Goal: Navigation & Orientation: Find specific page/section

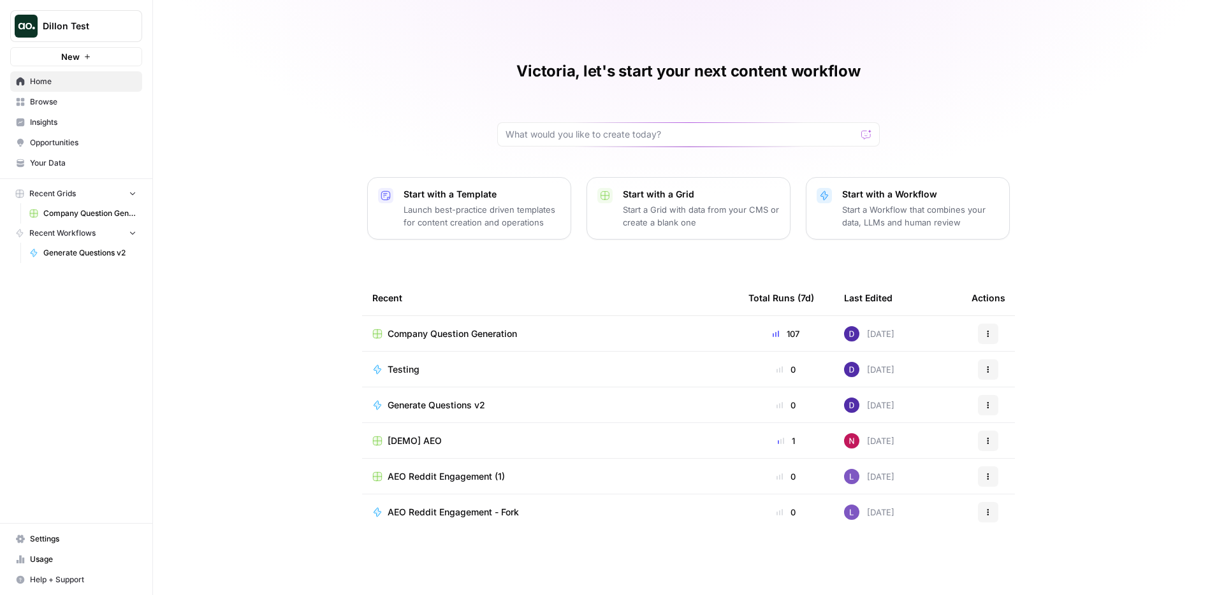
click at [38, 119] on span "Insights" at bounding box center [83, 122] width 106 height 11
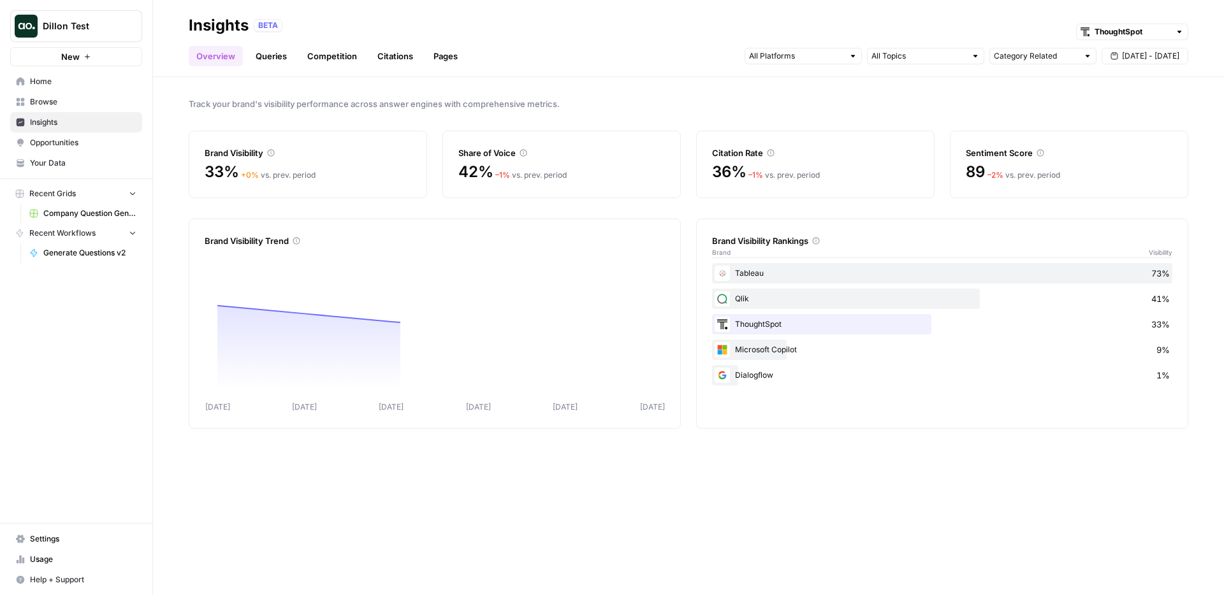
click at [282, 55] on link "Queries" at bounding box center [271, 56] width 47 height 20
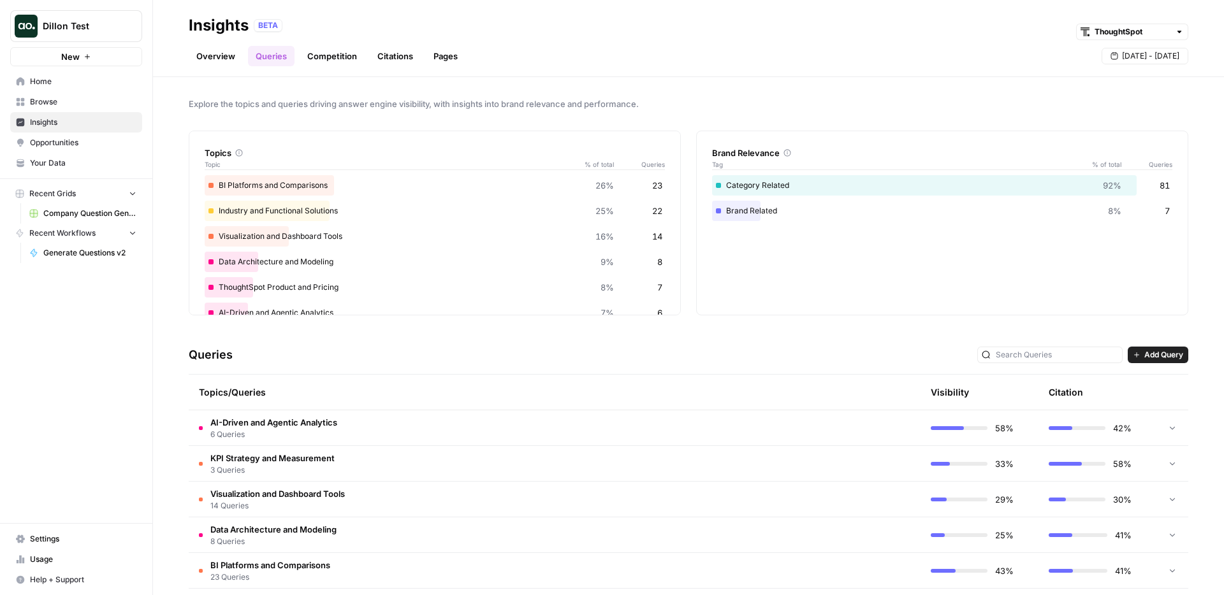
scroll to position [121, 0]
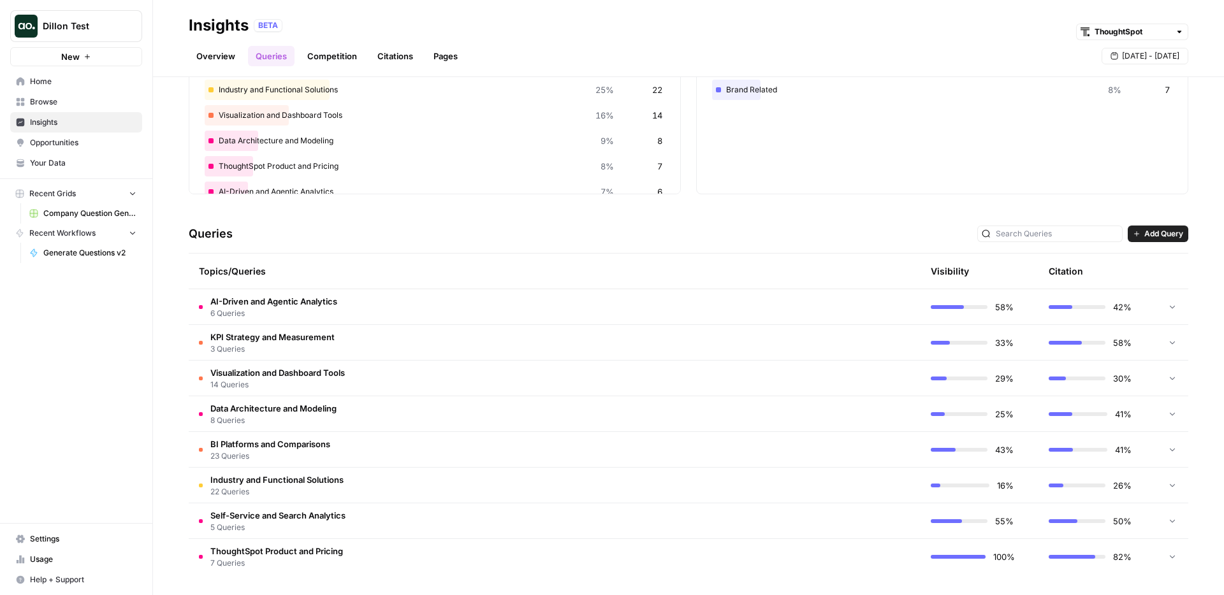
click at [470, 314] on td "AI-Driven and Agentic Analytics 6 Queries" at bounding box center [494, 306] width 611 height 35
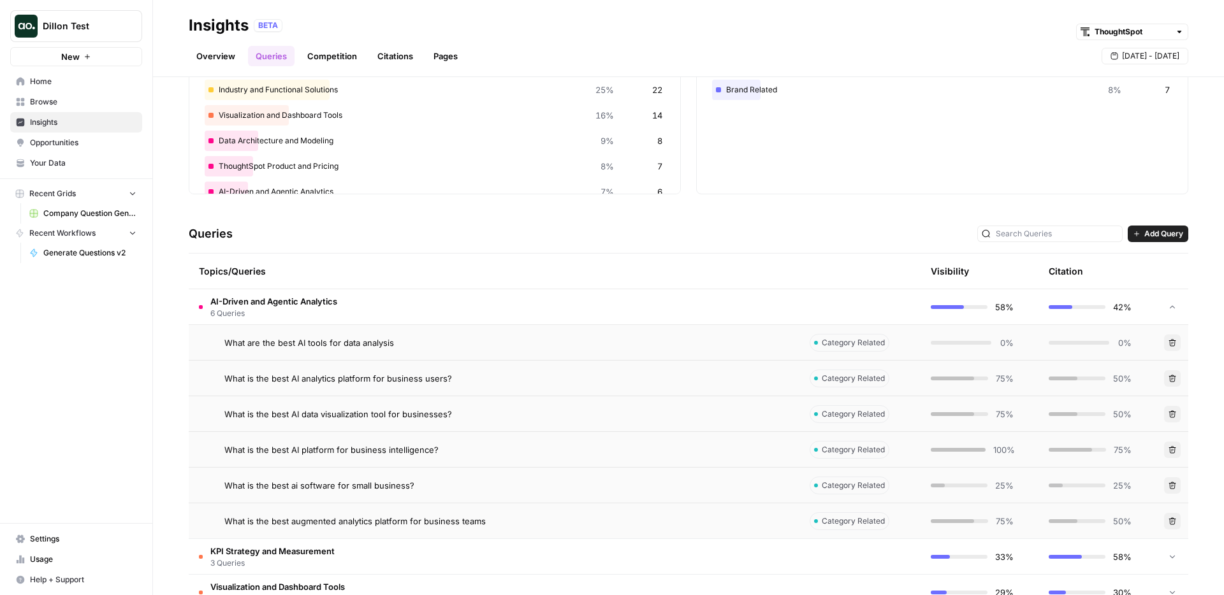
click at [579, 303] on td "AI-Driven and Agentic Analytics 6 Queries" at bounding box center [494, 306] width 611 height 35
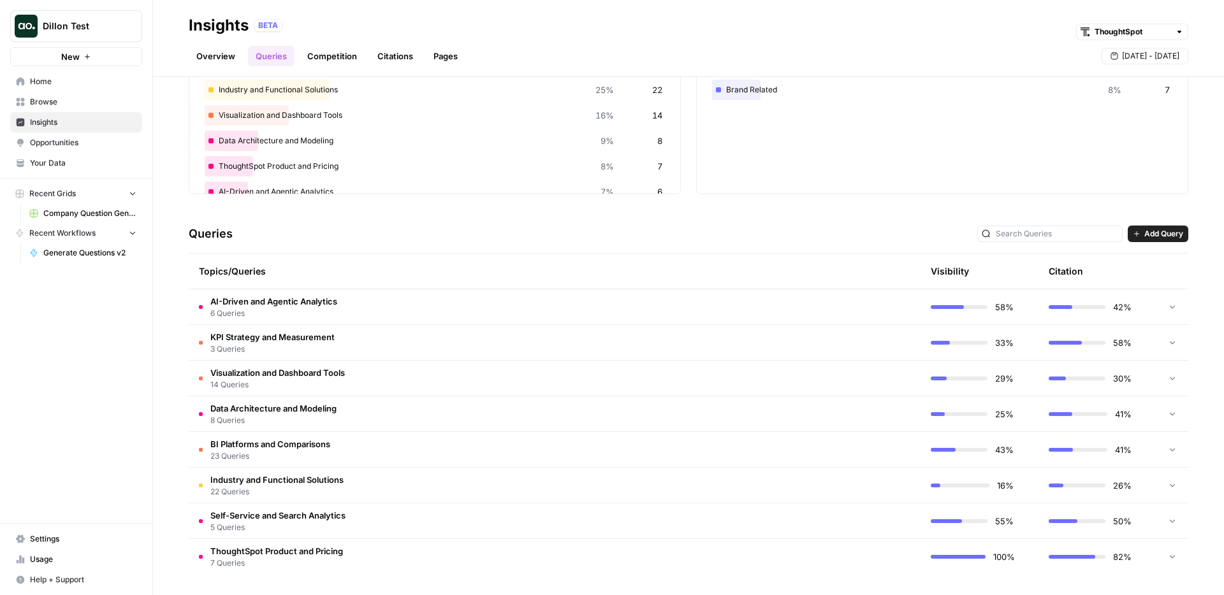
click at [579, 303] on td "AI-Driven and Agentic Analytics 6 Queries" at bounding box center [494, 306] width 611 height 35
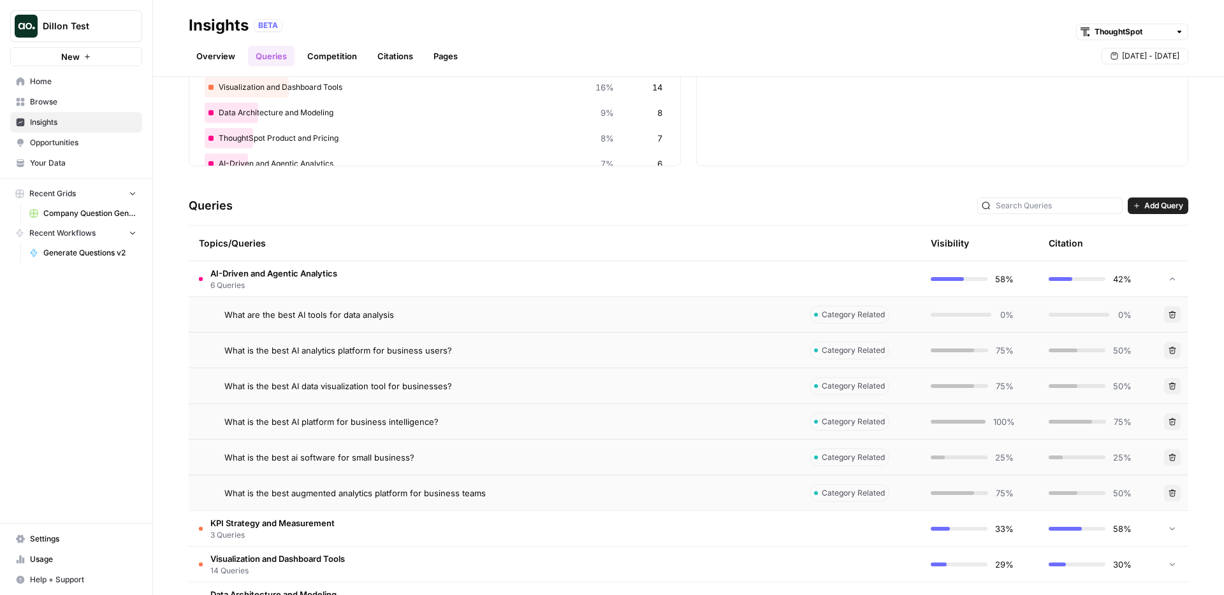
scroll to position [150, 0]
click at [522, 280] on td "AI-Driven and Agentic Analytics 6 Queries" at bounding box center [494, 278] width 611 height 35
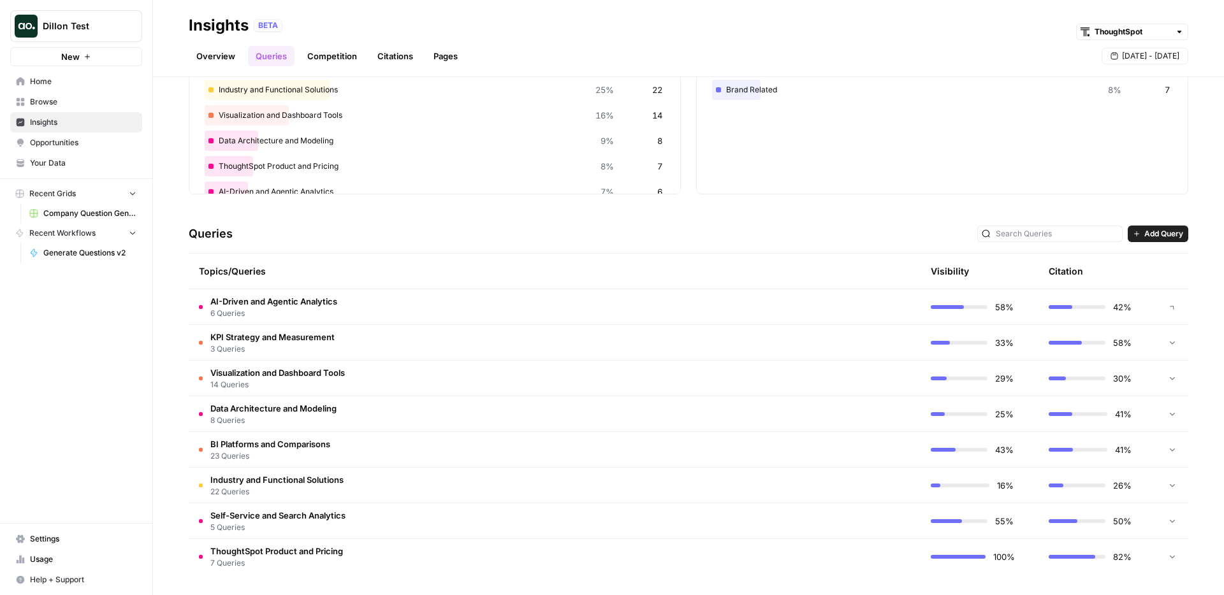
scroll to position [121, 0]
click at [522, 280] on div "Topics/Queries" at bounding box center [494, 271] width 590 height 35
click at [301, 224] on div "Queries Add Query" at bounding box center [688, 234] width 999 height 39
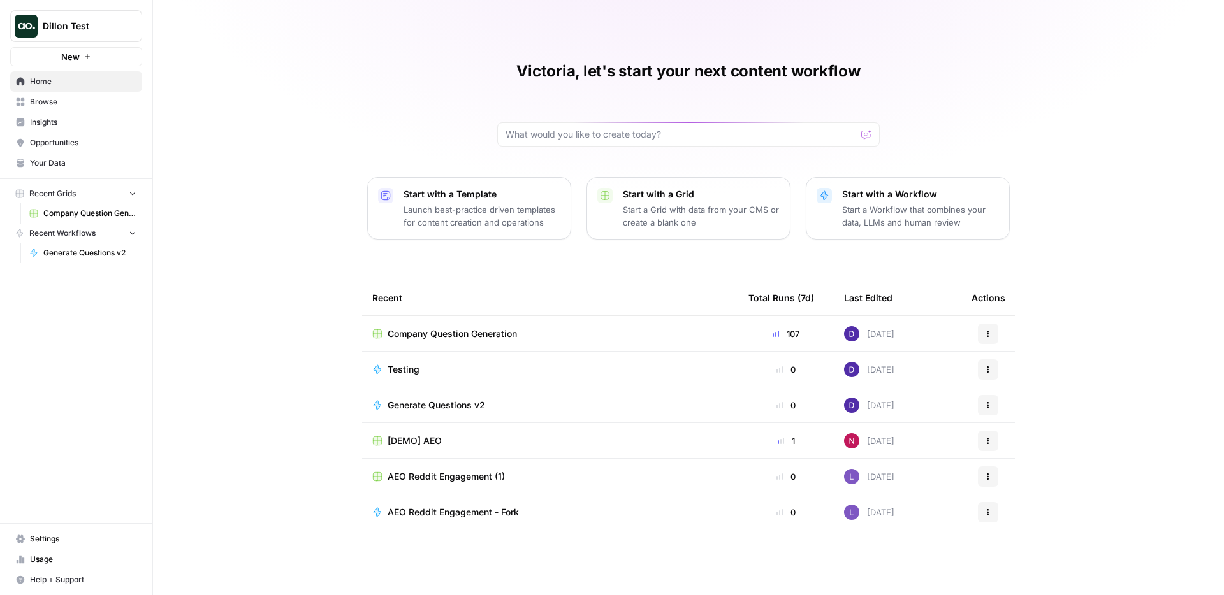
click at [89, 16] on button "Dillon Test" at bounding box center [76, 26] width 132 height 32
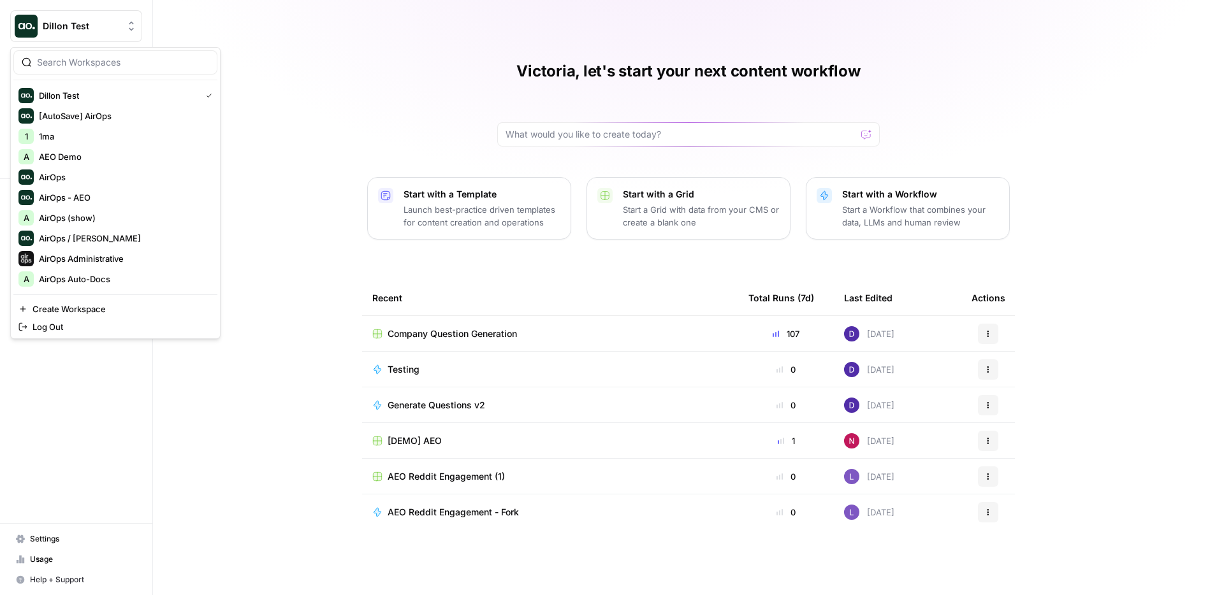
click at [83, 64] on input "search" at bounding box center [123, 62] width 172 height 13
type input "a"
type input "carta"
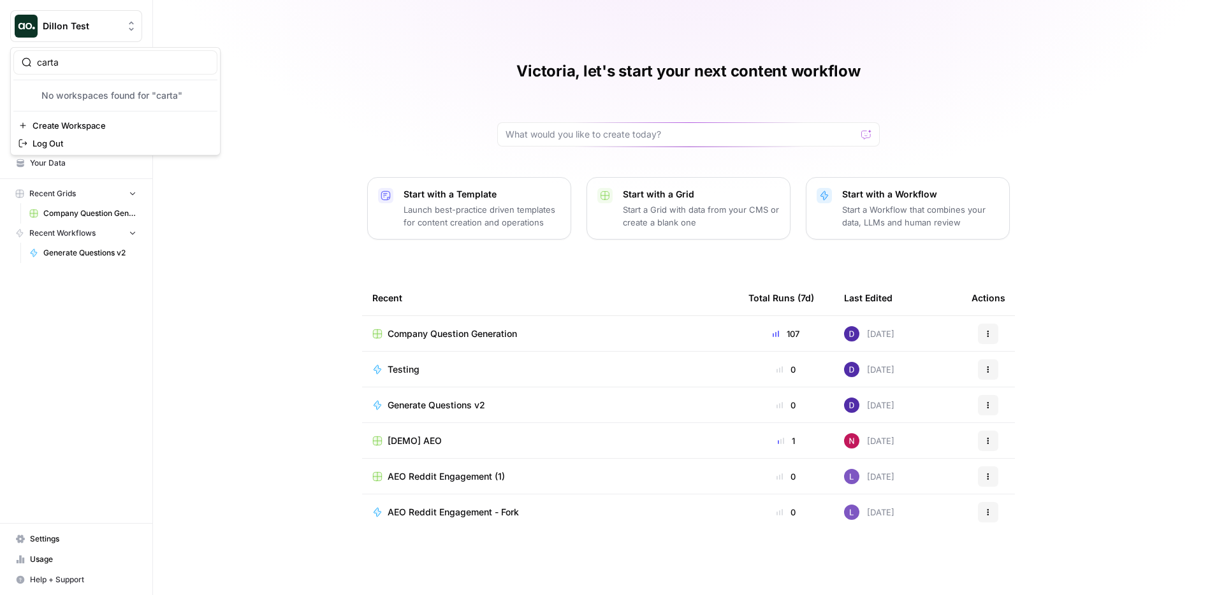
click at [106, 71] on div "carta" at bounding box center [115, 62] width 204 height 24
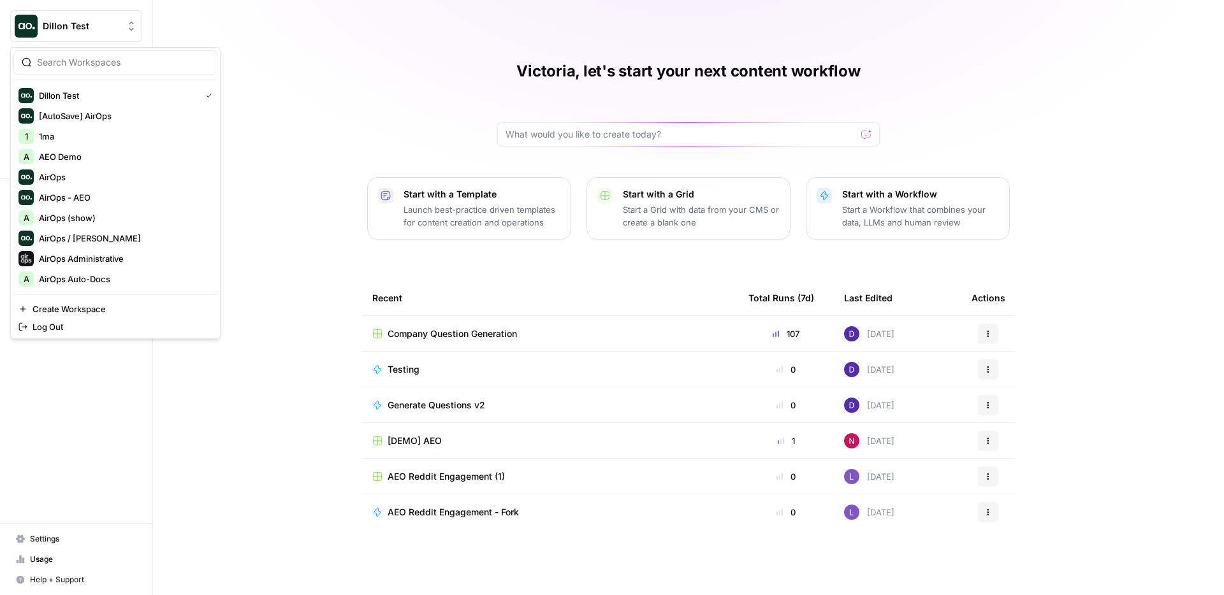
click at [322, 247] on div "Victoria, let's start your next content workflow Start with a Template Launch b…" at bounding box center [688, 297] width 1071 height 595
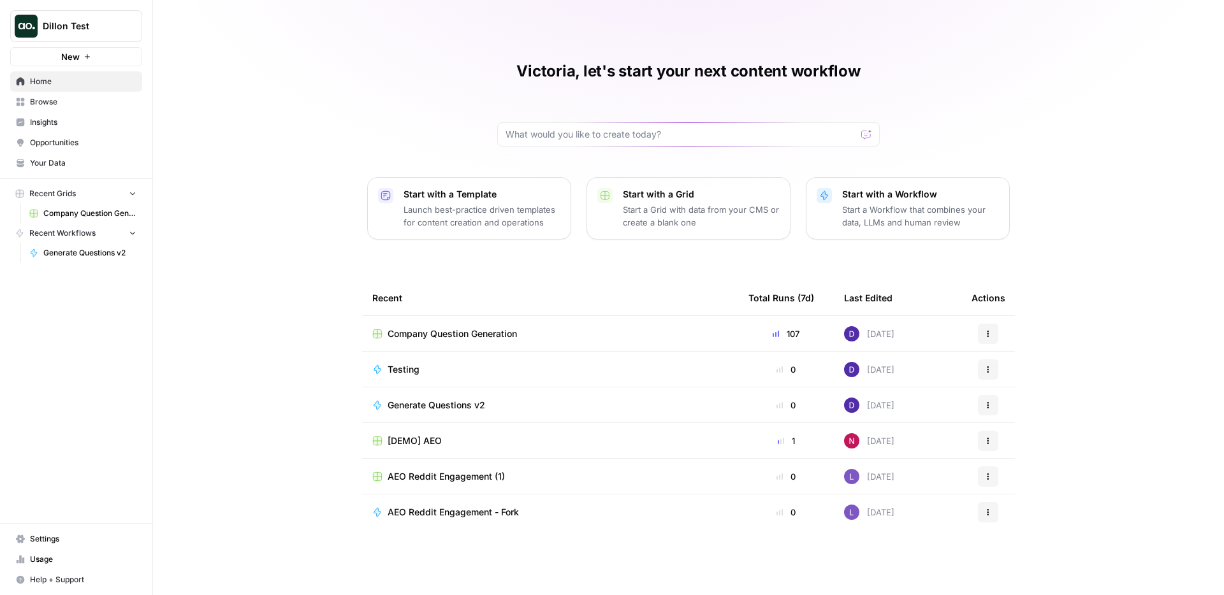
click at [243, 148] on div "Victoria, let's start your next content workflow Start with a Template Launch b…" at bounding box center [688, 297] width 1071 height 595
click at [244, 201] on div "Victoria, let's start your next content workflow Start with a Template Launch b…" at bounding box center [688, 297] width 1071 height 595
click at [249, 315] on div "Victoria, let's start your next content workflow Start with a Template Launch b…" at bounding box center [688, 297] width 1071 height 595
click at [336, 228] on div "Victoria, let's start your next content workflow Start with a Template Launch b…" at bounding box center [688, 297] width 1071 height 595
click at [149, 198] on nav "Recent Grids Company Question Generation" at bounding box center [76, 204] width 152 height 40
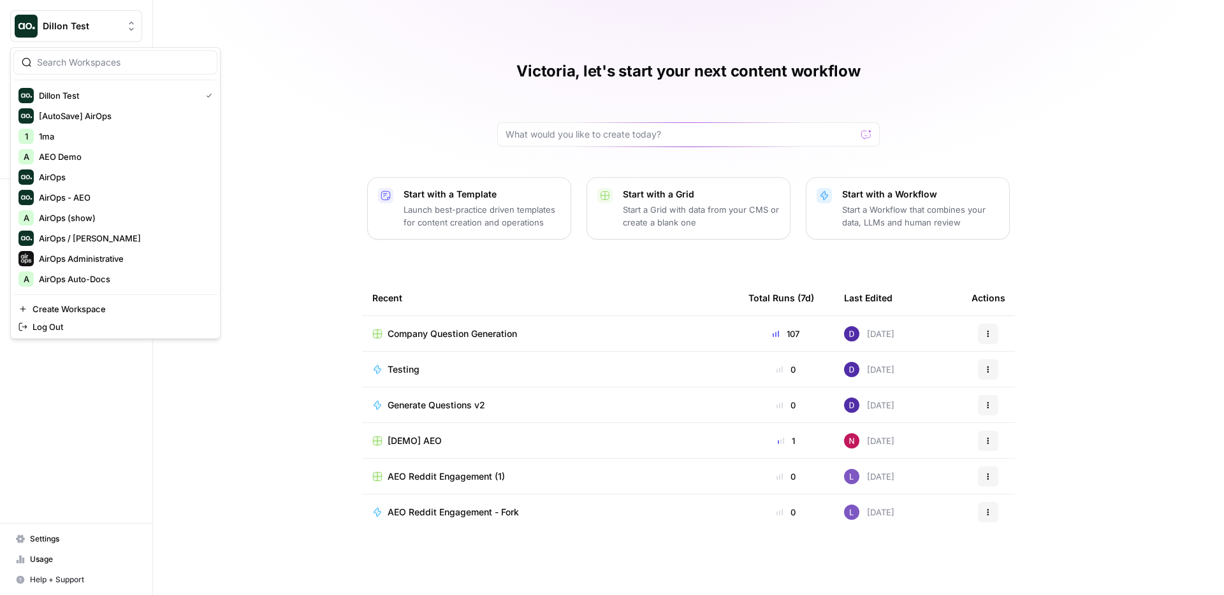
click at [108, 29] on span "Dillon Test" at bounding box center [81, 26] width 77 height 13
click at [77, 66] on input "search" at bounding box center [123, 62] width 172 height 13
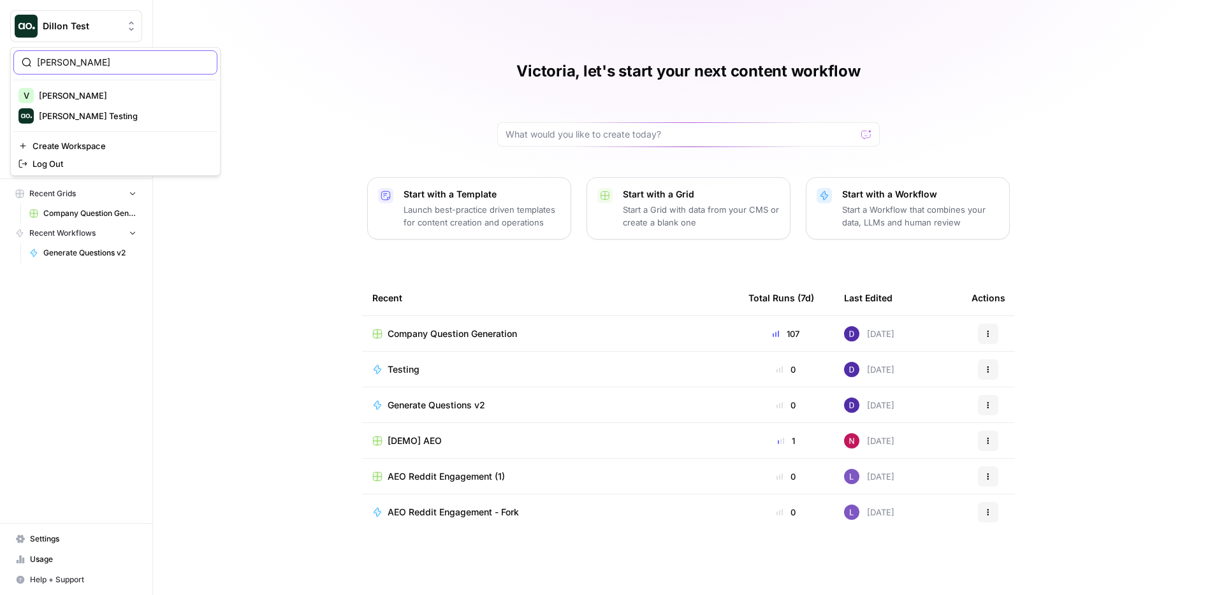
type input "vick"
click at [65, 117] on span "[PERSON_NAME] Testing" at bounding box center [123, 116] width 168 height 13
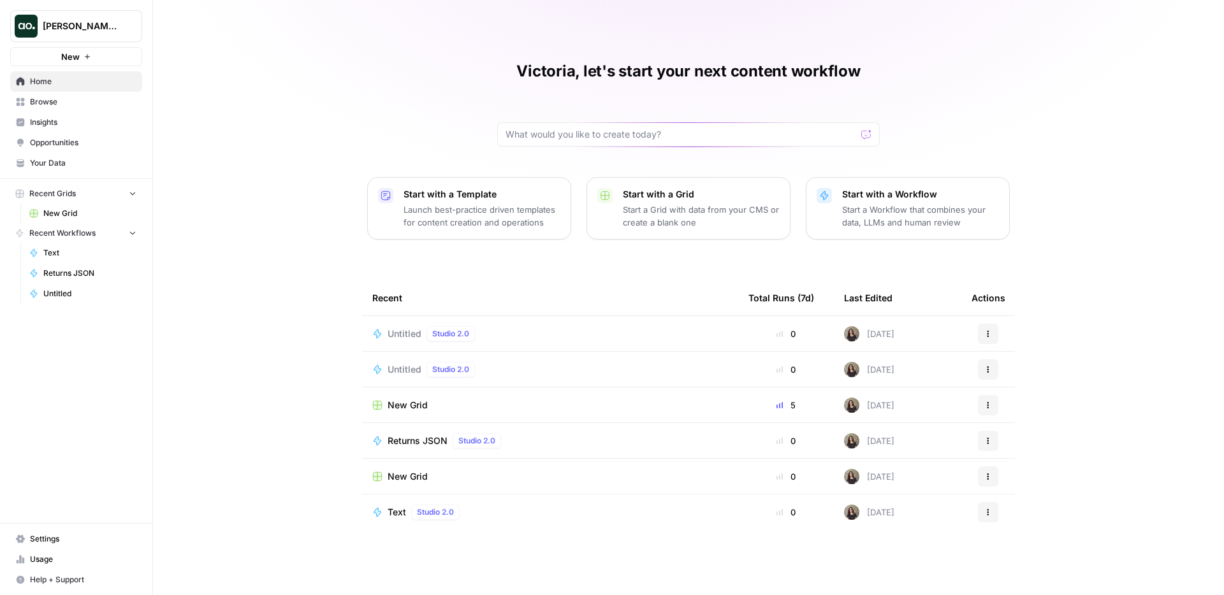
click at [70, 124] on span "Insights" at bounding box center [83, 122] width 106 height 11
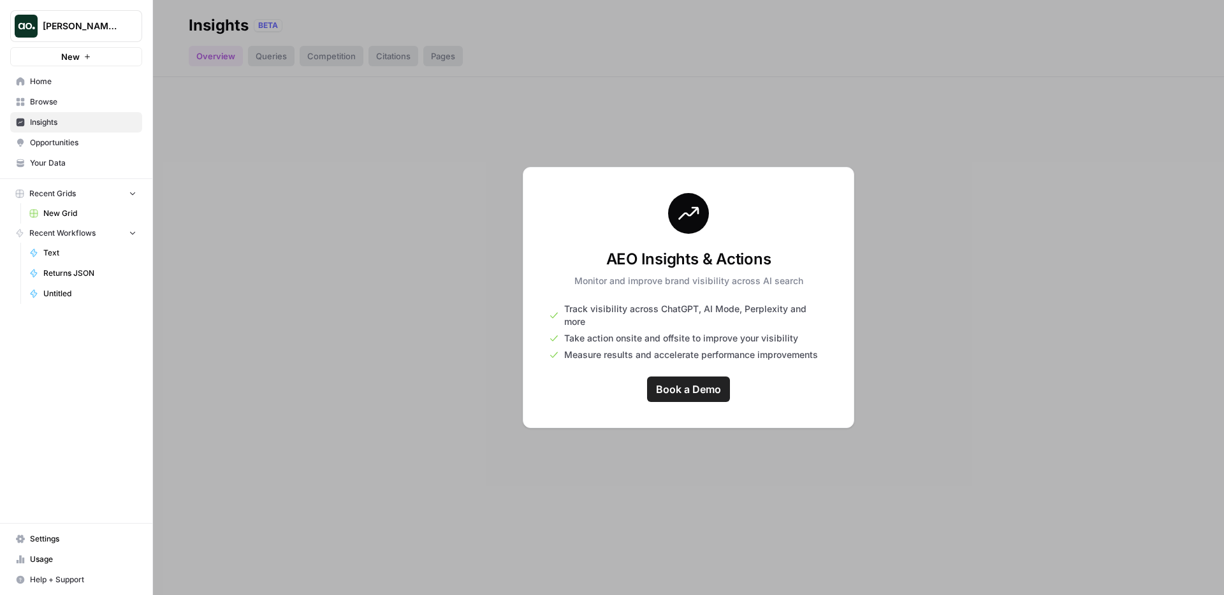
click at [72, 76] on span "Home" at bounding box center [83, 81] width 106 height 11
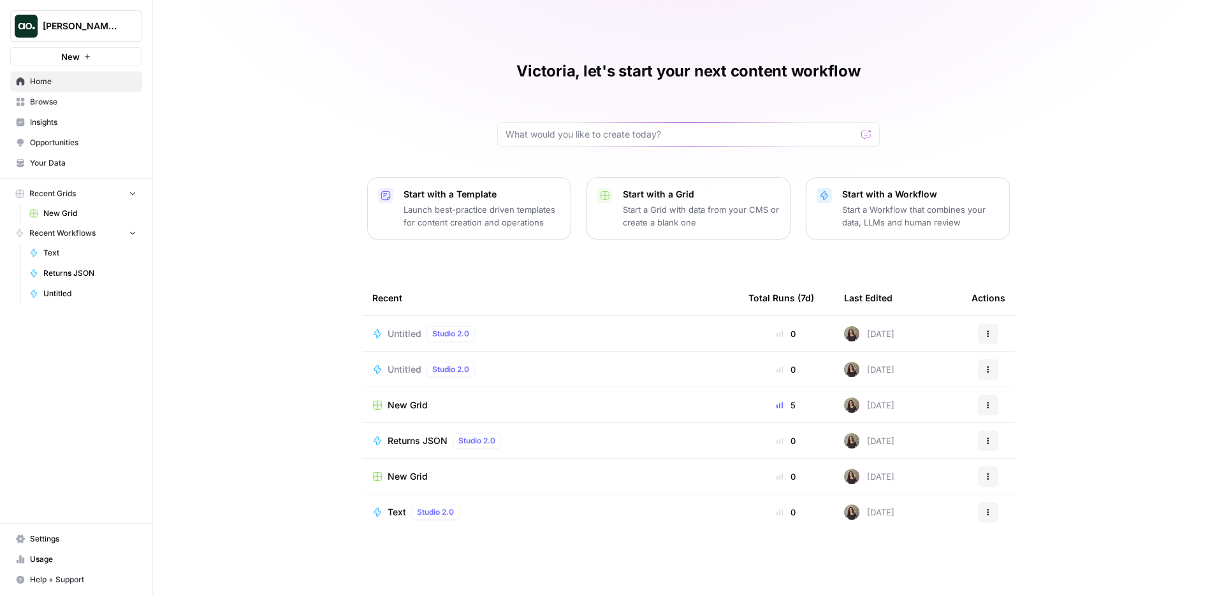
click at [82, 108] on link "Browse" at bounding box center [76, 102] width 132 height 20
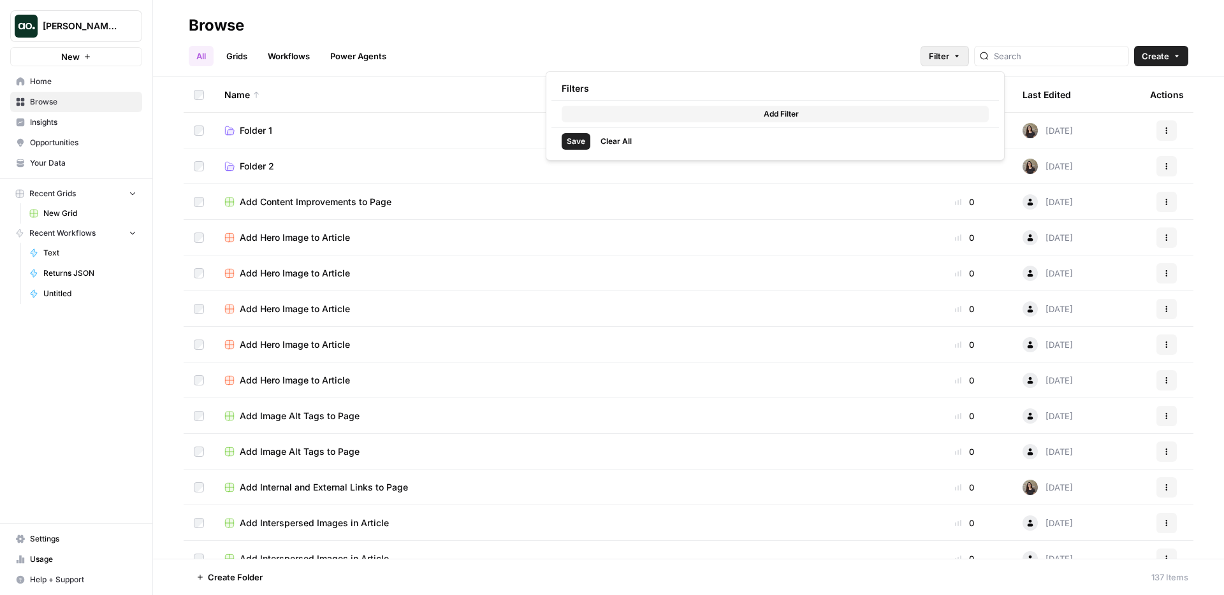
click at [969, 50] on button "Filter" at bounding box center [944, 56] width 48 height 20
click at [744, 114] on button "Add Filter" at bounding box center [774, 114] width 427 height 17
click at [652, 115] on input "text" at bounding box center [620, 116] width 107 height 13
click at [618, 163] on span "Last Edited" at bounding box center [632, 163] width 92 height 13
type input "Last Edited"
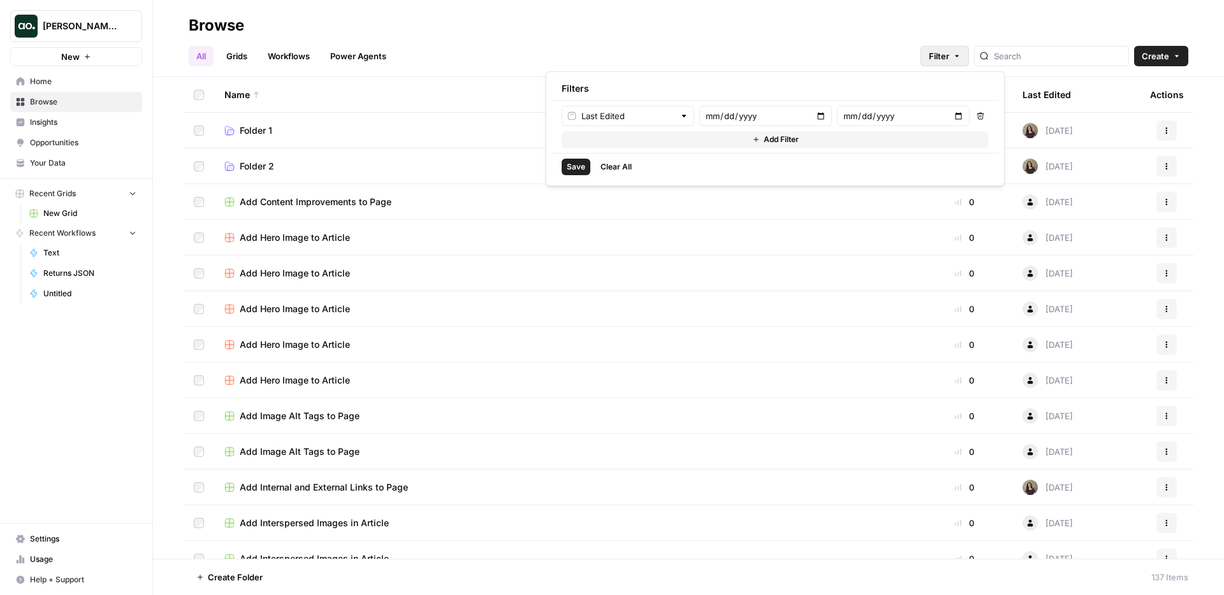
click at [629, 125] on div "Last Edited" at bounding box center [627, 116] width 133 height 20
click at [624, 182] on span "Last Edited By" at bounding box center [632, 181] width 92 height 13
type input "Last Edited By"
click at [759, 124] on div at bounding box center [834, 116] width 270 height 20
click at [752, 154] on div "Victoria Madrid" at bounding box center [834, 147] width 249 height 15
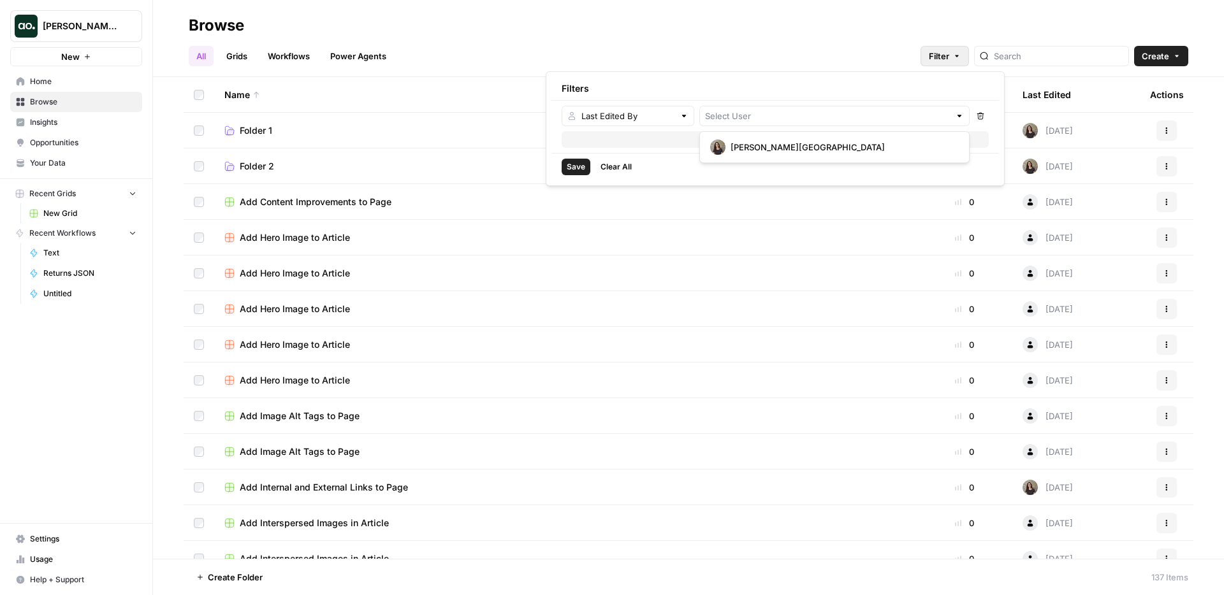
type input "Victoria Madrid"
click at [576, 170] on span "Save" at bounding box center [576, 166] width 18 height 11
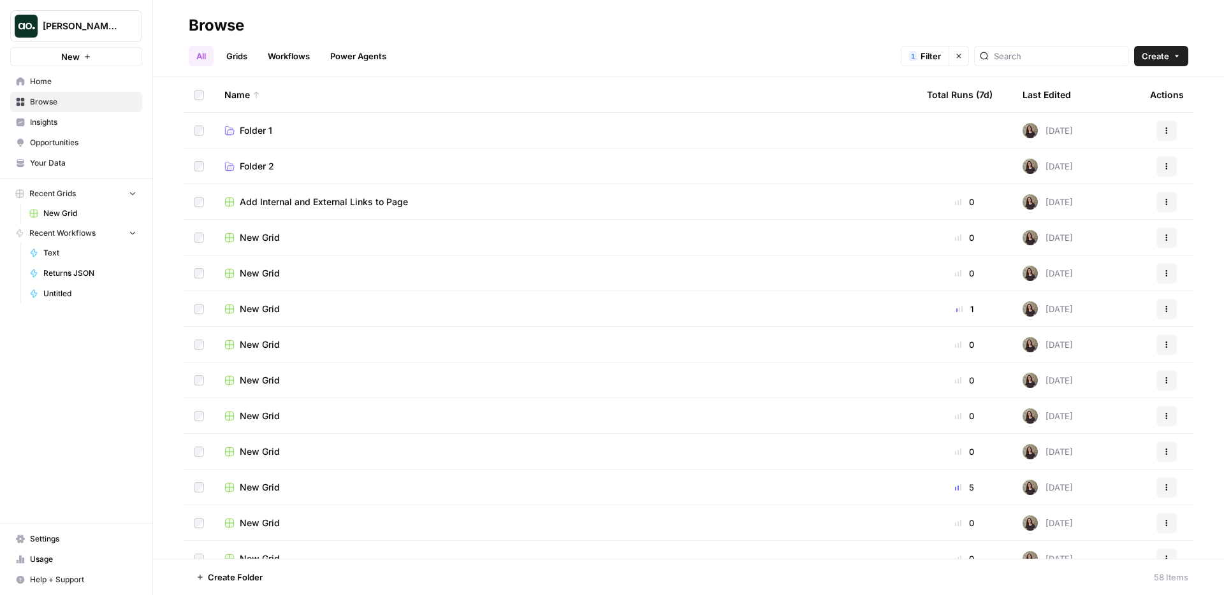
click at [941, 56] on span "Filter" at bounding box center [930, 56] width 20 height 13
click at [705, 52] on div "All Grids Workflows Power Agents 1 Filter Clear filters Create" at bounding box center [688, 51] width 999 height 31
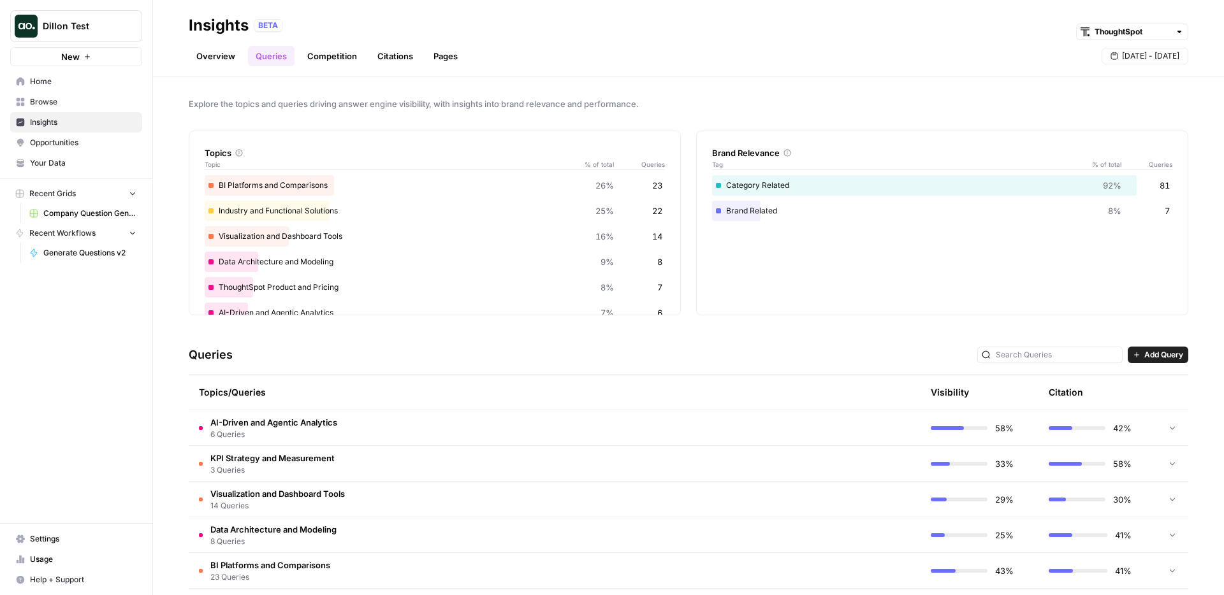
click at [324, 60] on link "Competition" at bounding box center [332, 56] width 65 height 20
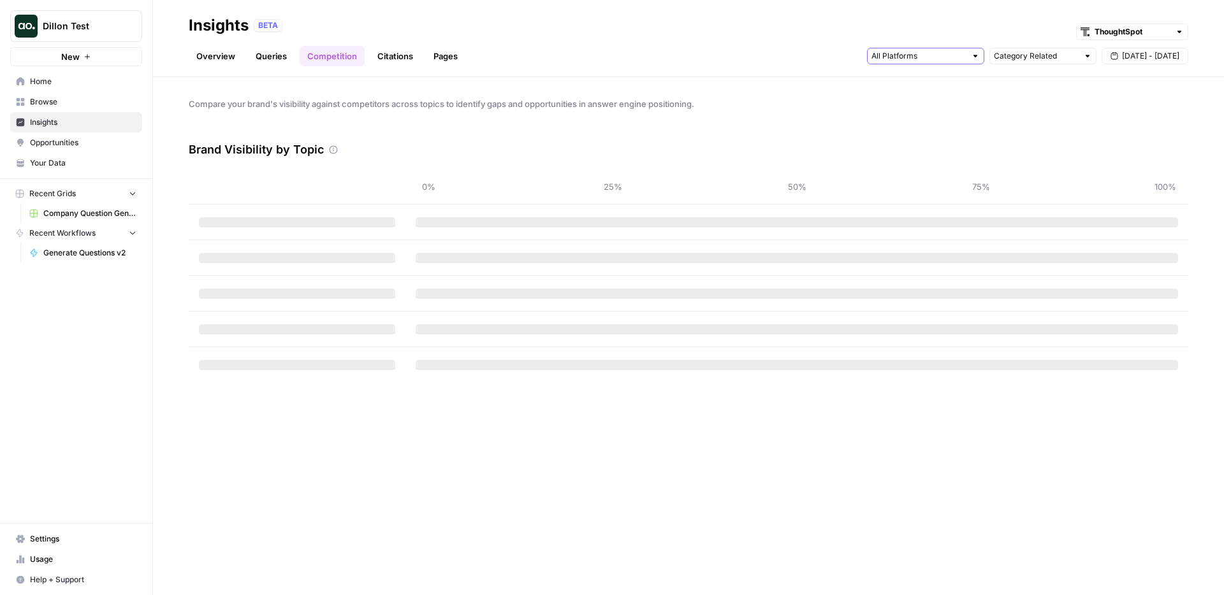
click at [940, 59] on input "text" at bounding box center [918, 56] width 94 height 13
click at [765, 67] on header "Insights BETA ThoughtSpot Overview Queries Competition Citations Pages Category…" at bounding box center [688, 38] width 1071 height 77
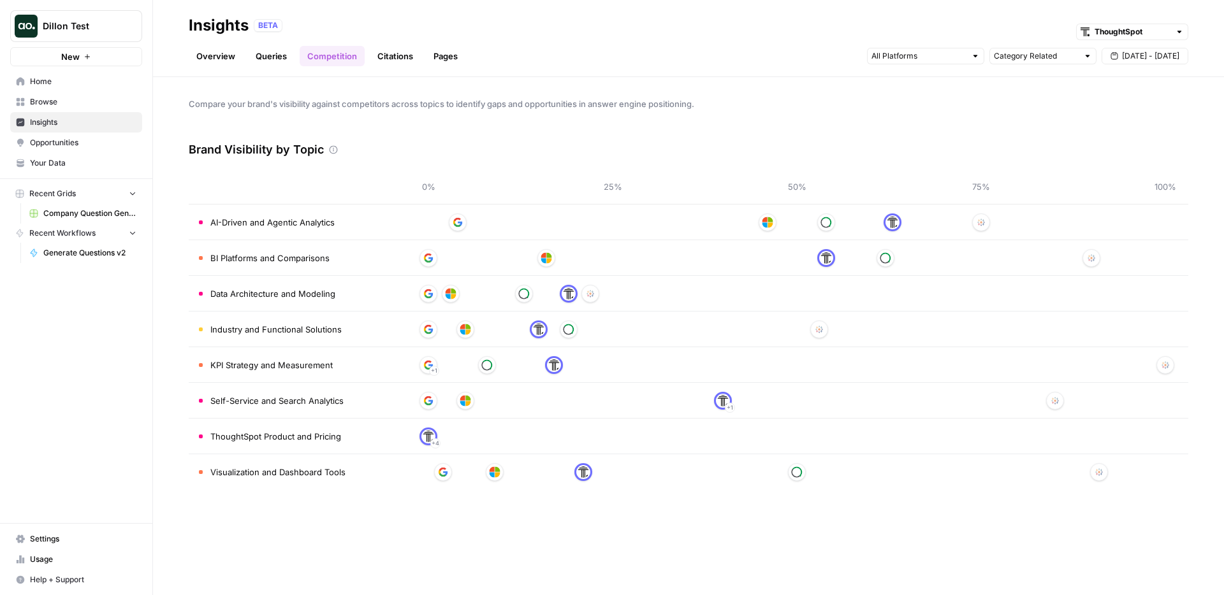
click at [379, 62] on link "Citations" at bounding box center [395, 56] width 51 height 20
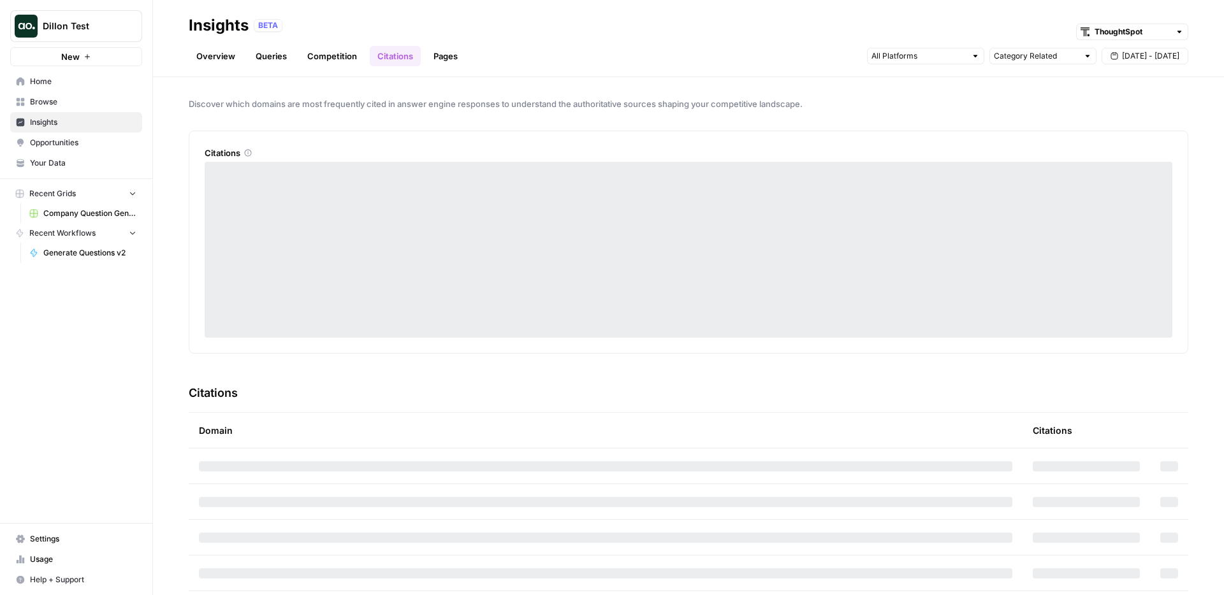
click at [449, 51] on link "Pages" at bounding box center [446, 56] width 40 height 20
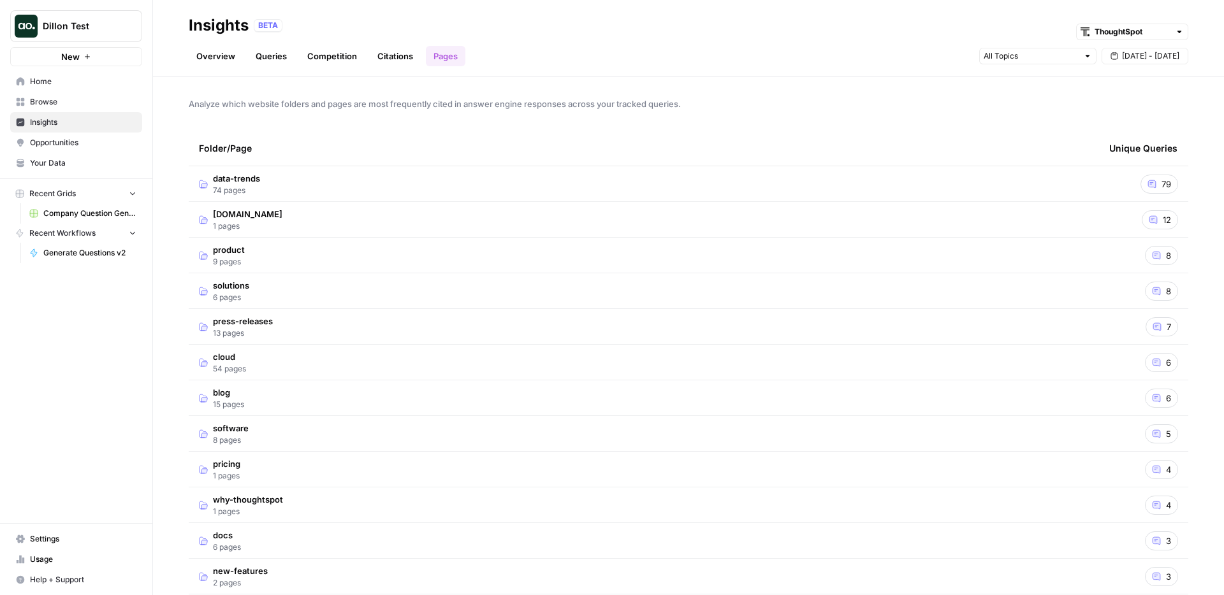
click at [305, 55] on link "Competition" at bounding box center [332, 56] width 65 height 20
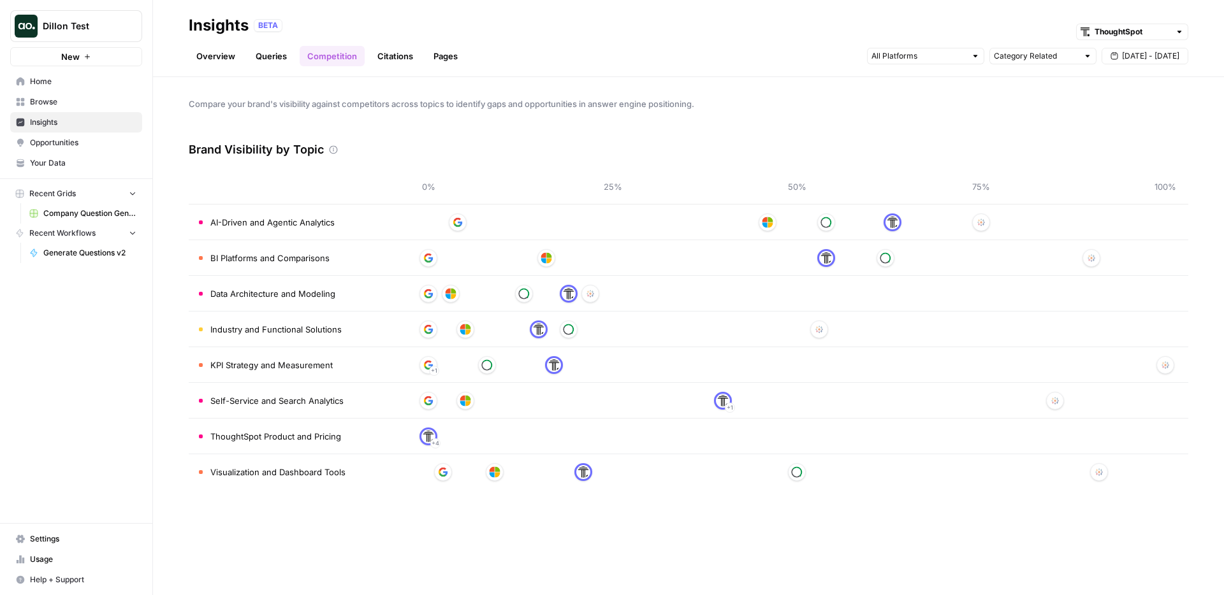
click at [611, 93] on div "Compare your brand's visibility against competitors across topics to identify g…" at bounding box center [688, 336] width 1071 height 518
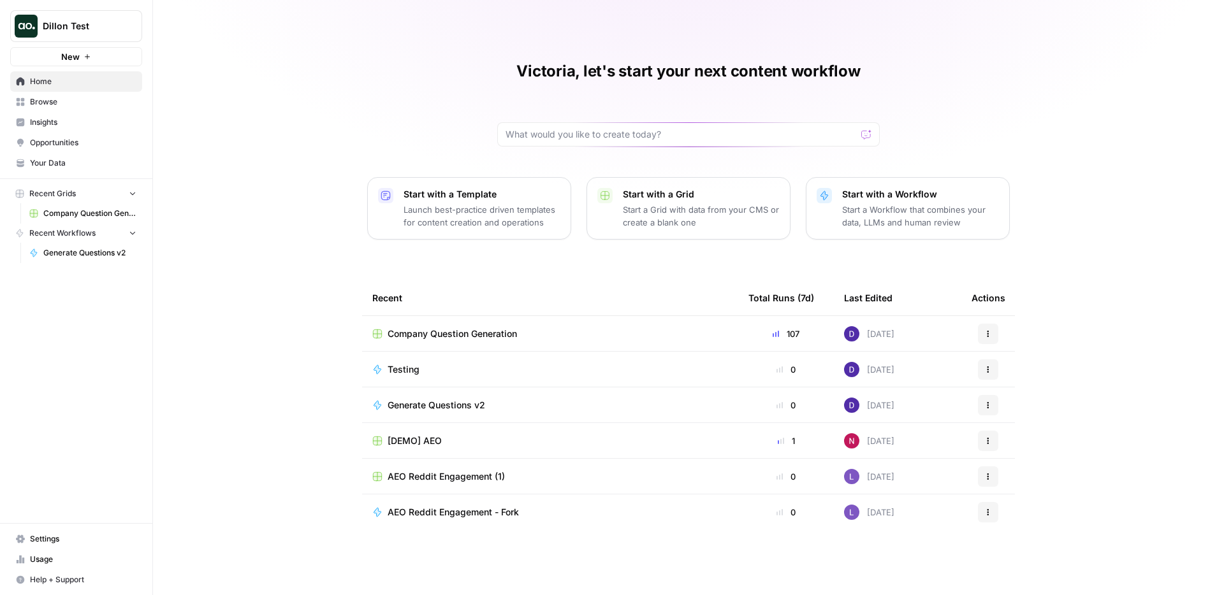
click at [61, 103] on span "Browse" at bounding box center [83, 101] width 106 height 11
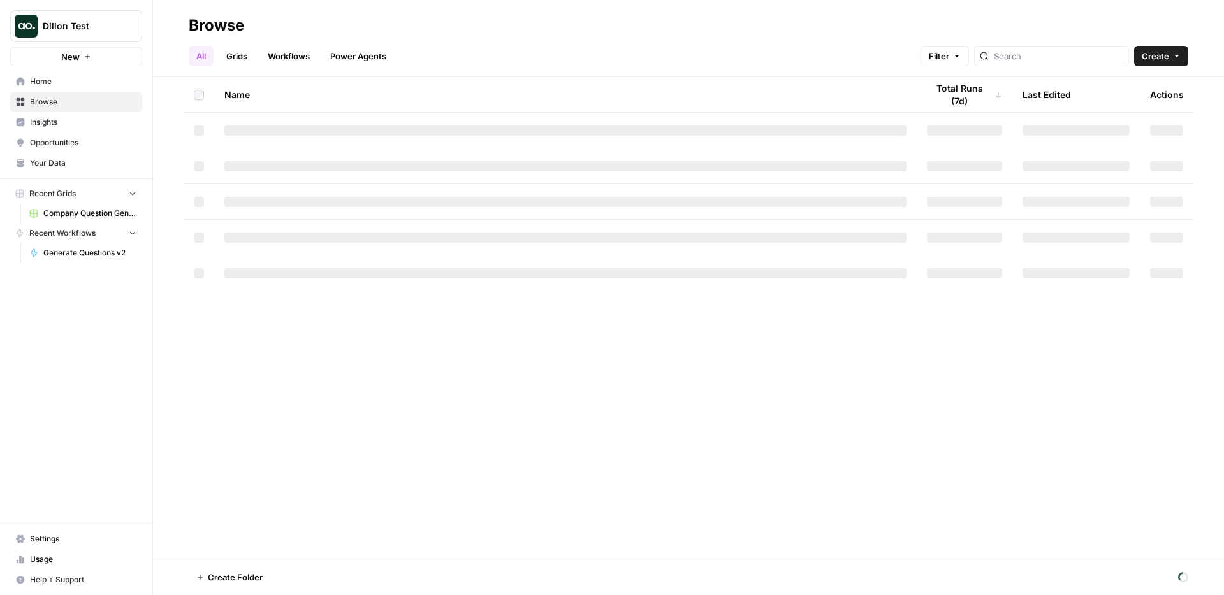
click at [243, 61] on link "Grids" at bounding box center [237, 56] width 36 height 20
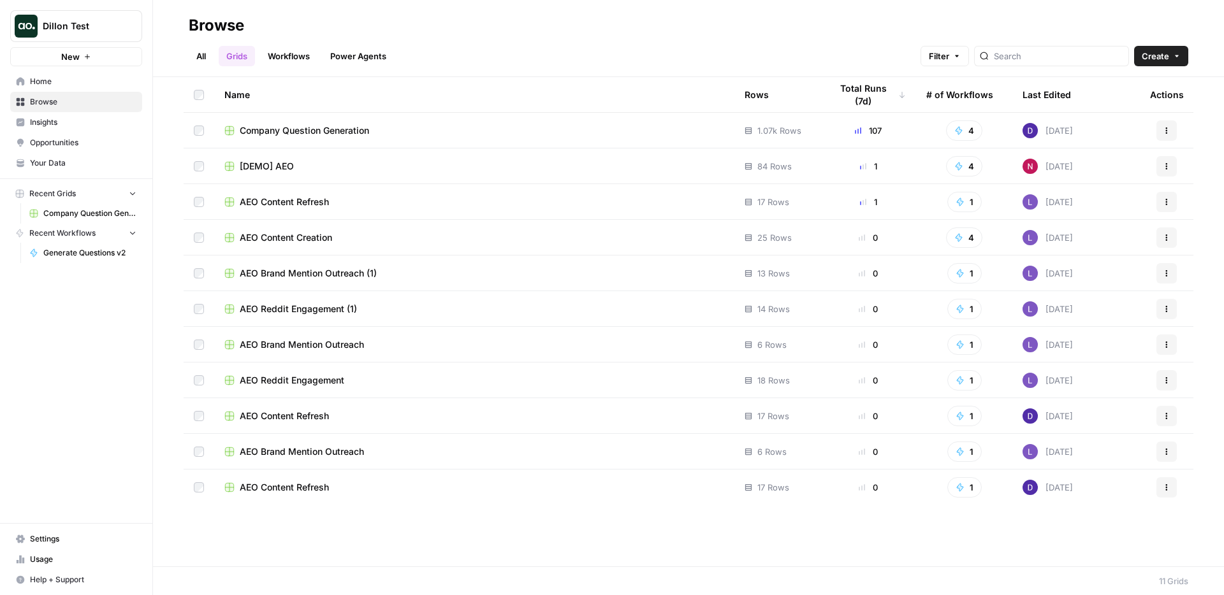
click at [987, 66] on header "Browse All Grids Workflows Power Agents Filter Create" at bounding box center [688, 38] width 1071 height 77
click at [949, 54] on span "Filter" at bounding box center [939, 56] width 20 height 13
click at [760, 108] on button "Add Filter" at bounding box center [774, 114] width 427 height 17
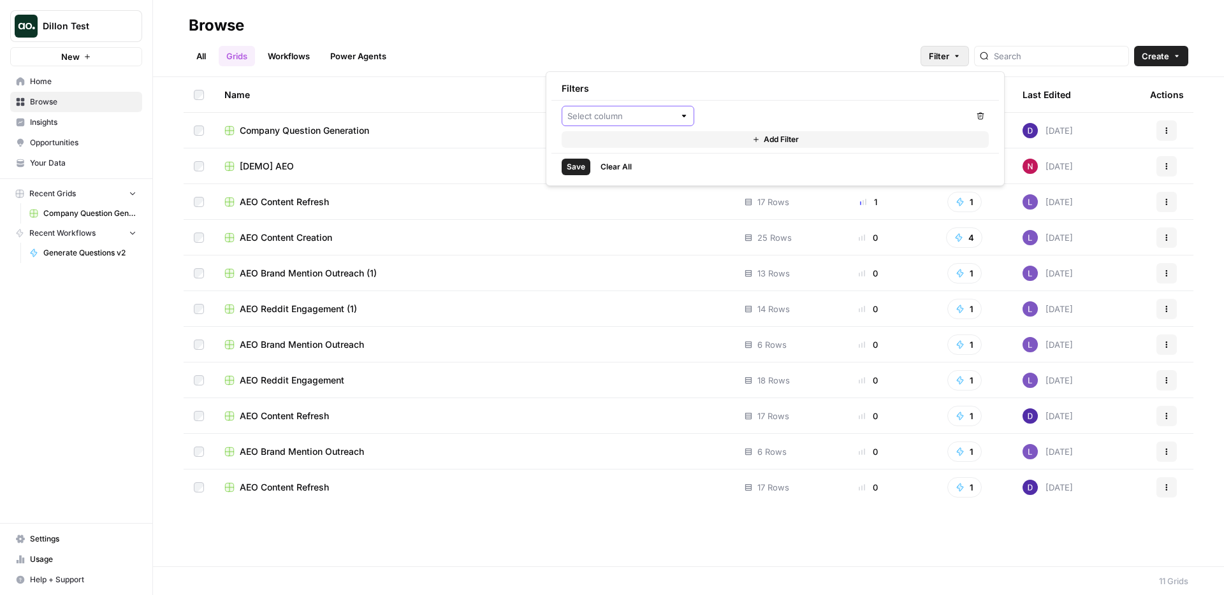
click at [602, 117] on input "text" at bounding box center [620, 116] width 107 height 13
click at [614, 140] on span "Rows" at bounding box center [632, 146] width 92 height 13
type input "Rows"
click at [781, 120] on input "number" at bounding box center [765, 116] width 121 height 13
click at [865, 117] on input "number" at bounding box center [902, 116] width 121 height 13
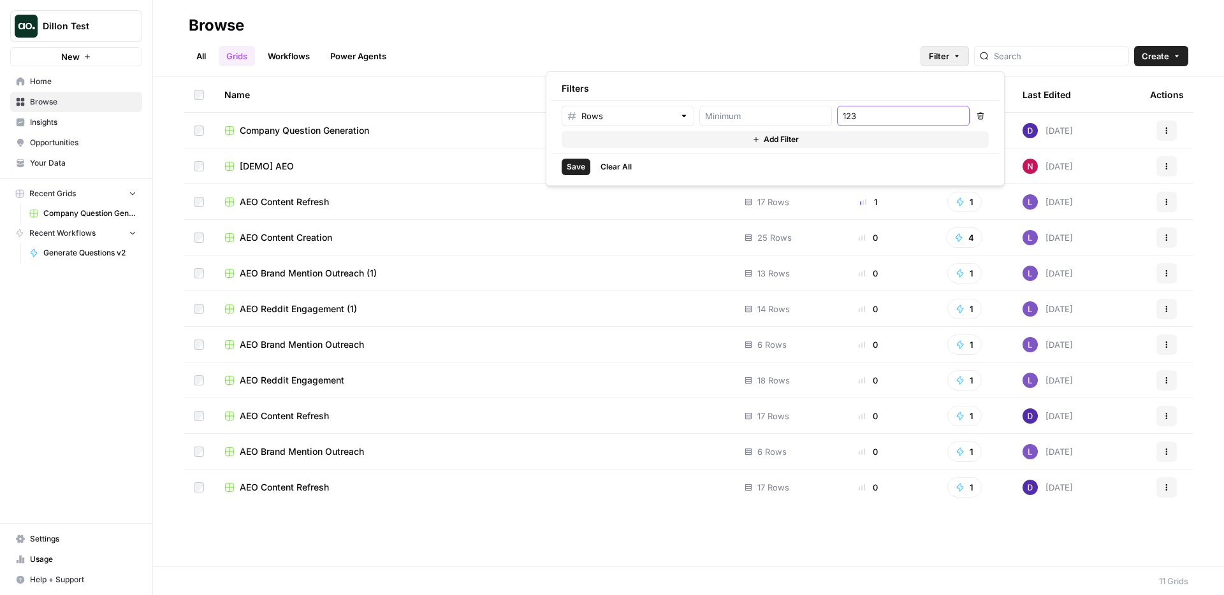
type input "123"
click at [581, 161] on span "Save" at bounding box center [576, 166] width 18 height 11
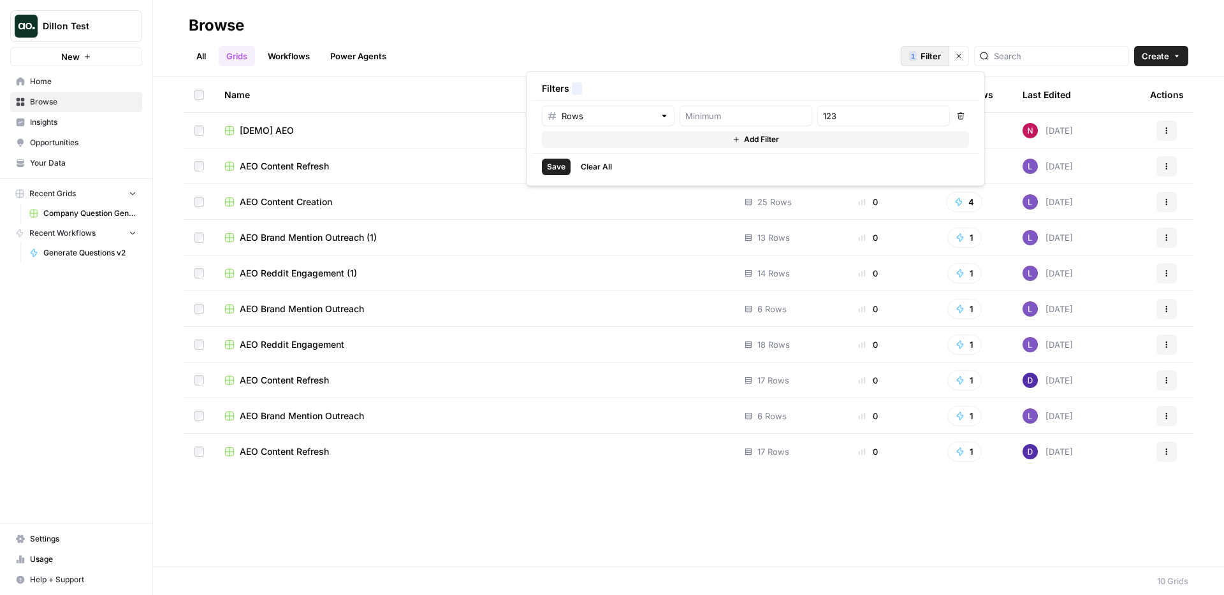
click at [941, 55] on span "Filter" at bounding box center [930, 56] width 20 height 13
click at [668, 36] on div "All Grids Workflows Power Agents 1 Filter Clear filters Create" at bounding box center [688, 51] width 999 height 31
click at [941, 58] on span "Filter" at bounding box center [930, 56] width 20 height 13
click at [969, 55] on button "Clear filters" at bounding box center [958, 56] width 20 height 20
